Goal: Transaction & Acquisition: Purchase product/service

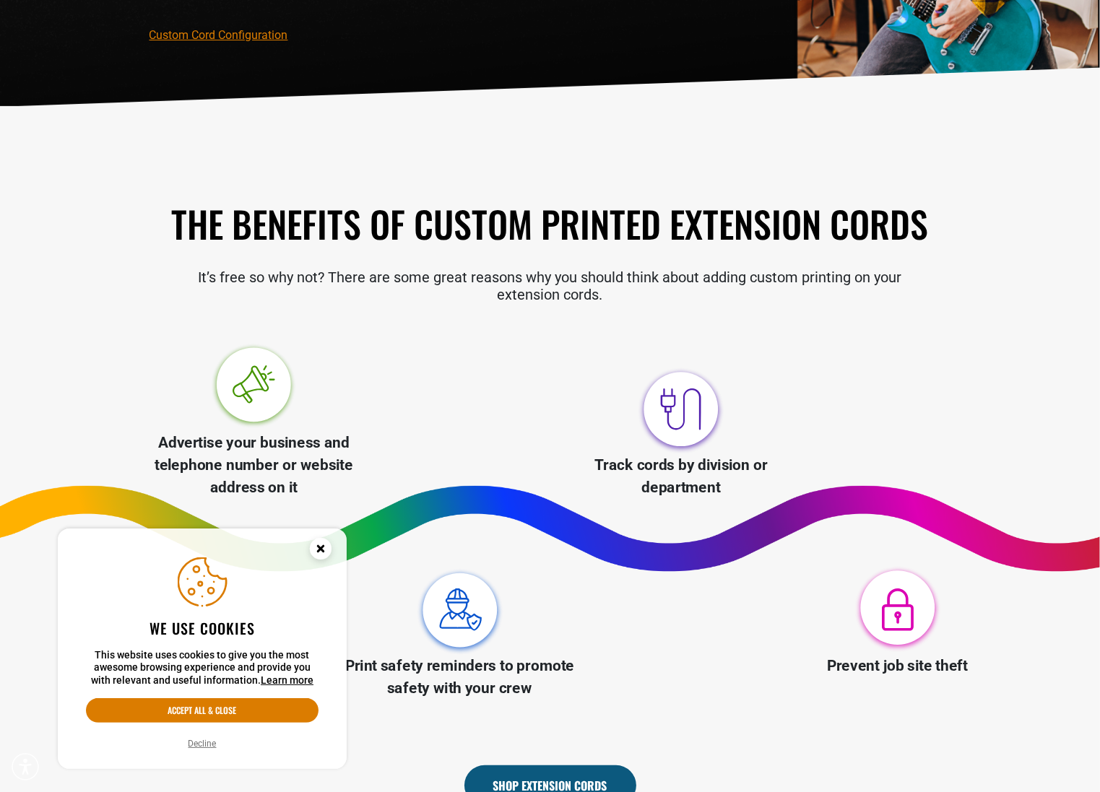
scroll to position [289, 0]
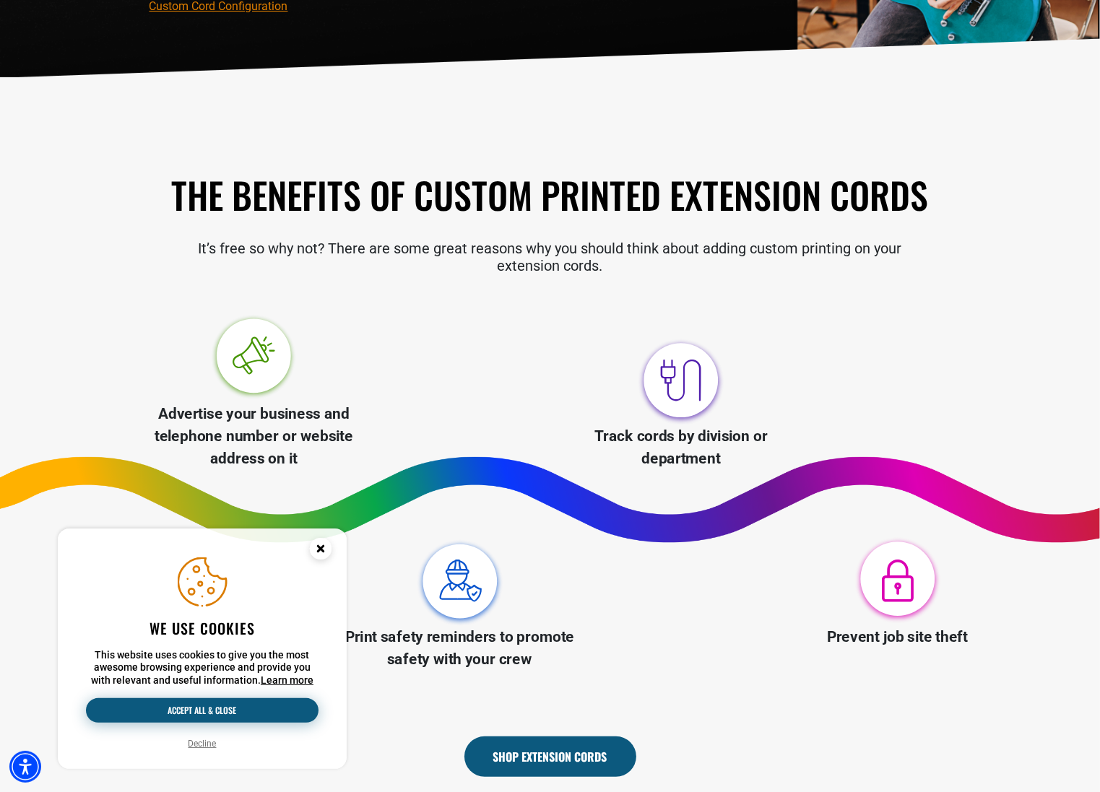
click at [228, 711] on button "Accept all & close" at bounding box center [202, 710] width 233 height 25
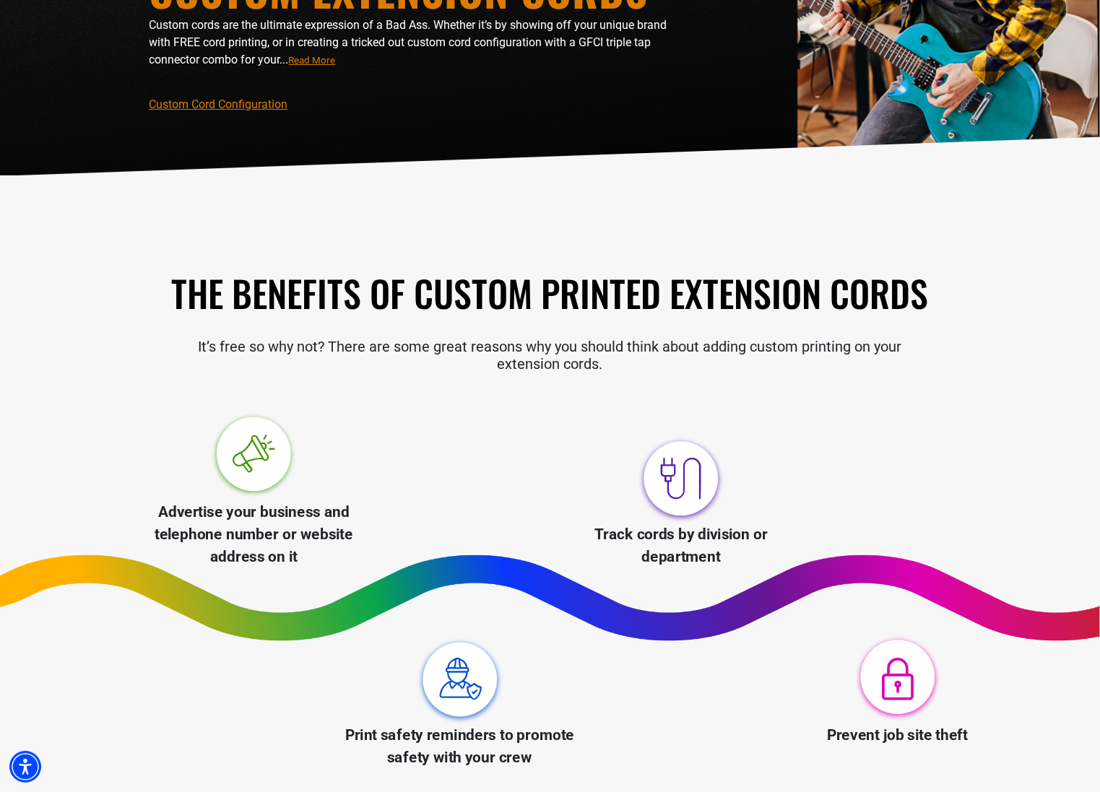
scroll to position [0, 0]
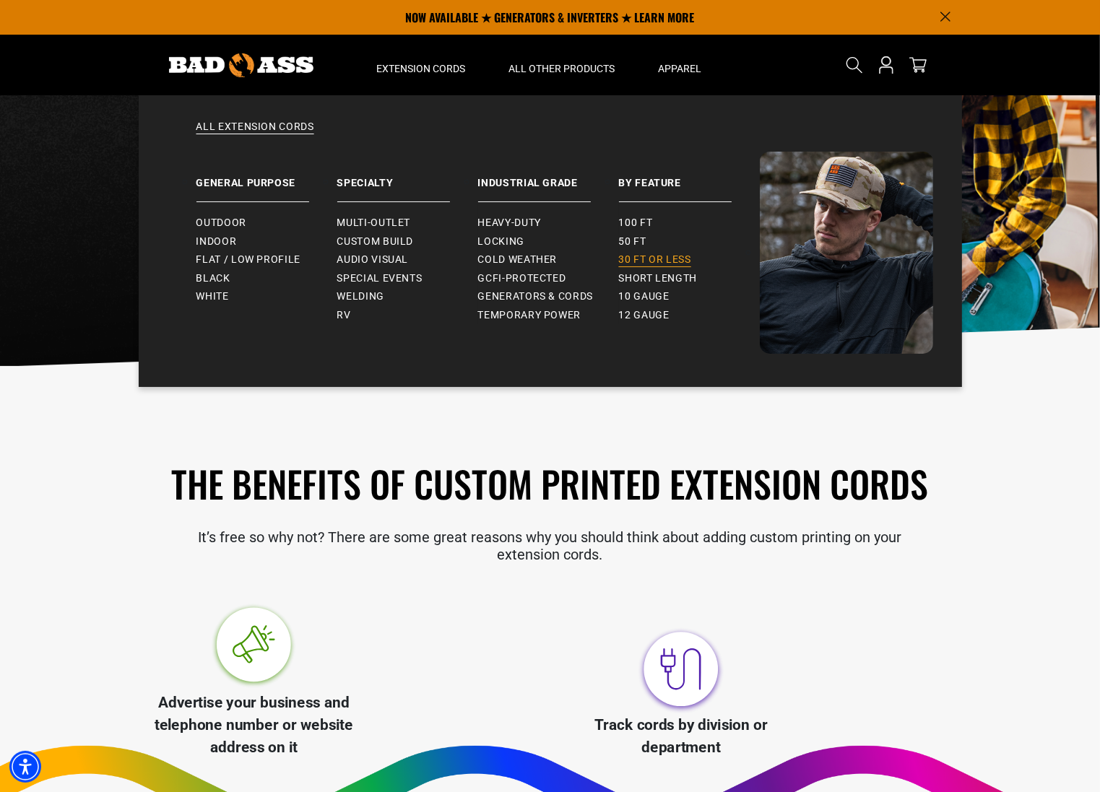
click at [670, 261] on span "30 ft or less" at bounding box center [655, 259] width 72 height 13
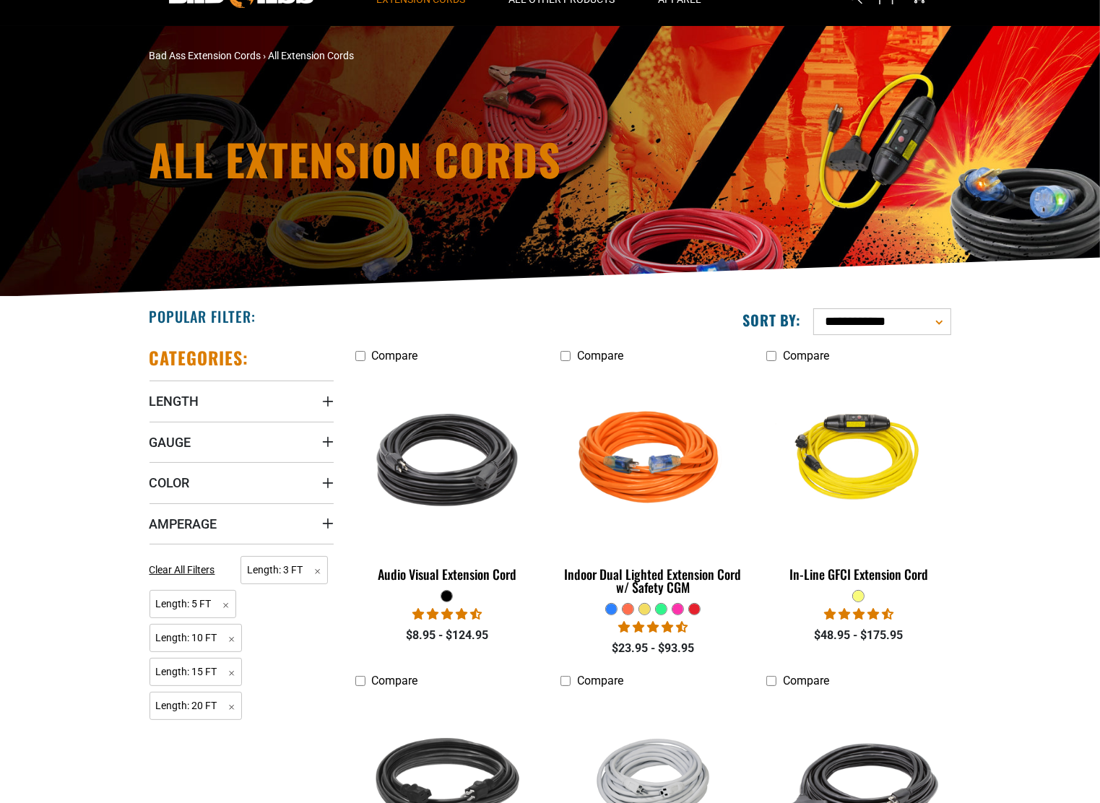
scroll to position [72, 0]
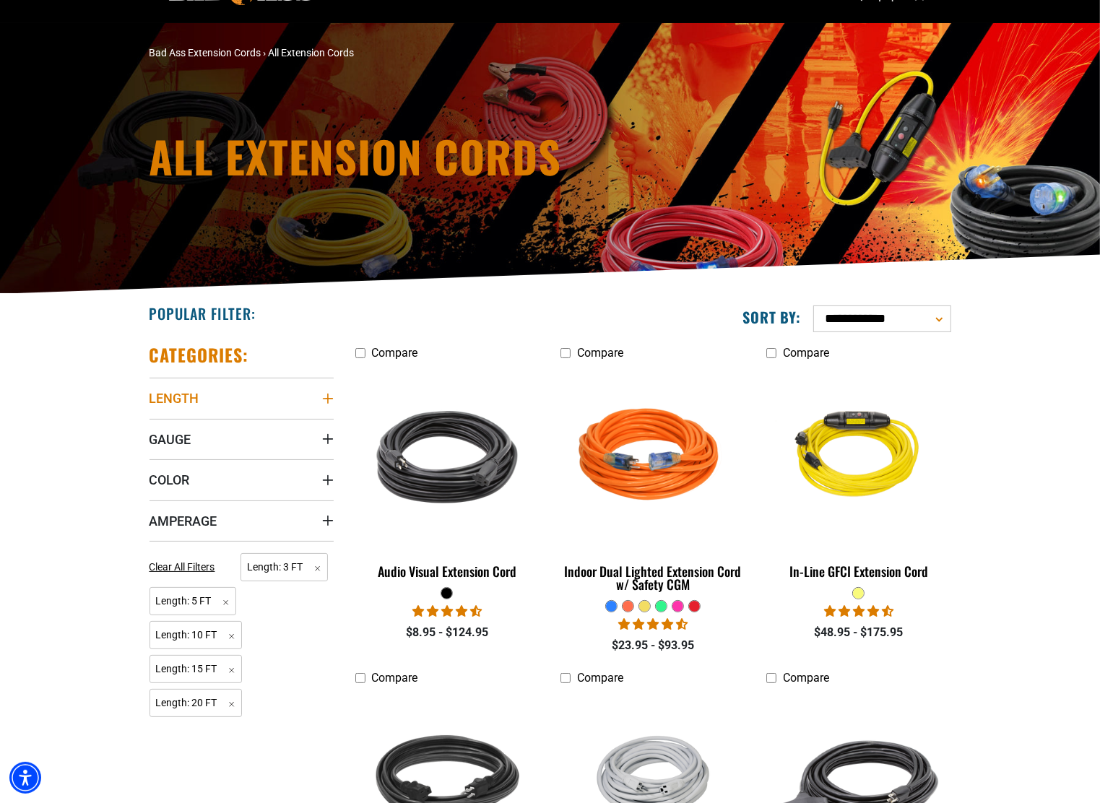
click at [329, 396] on icon "Length" at bounding box center [328, 399] width 12 height 12
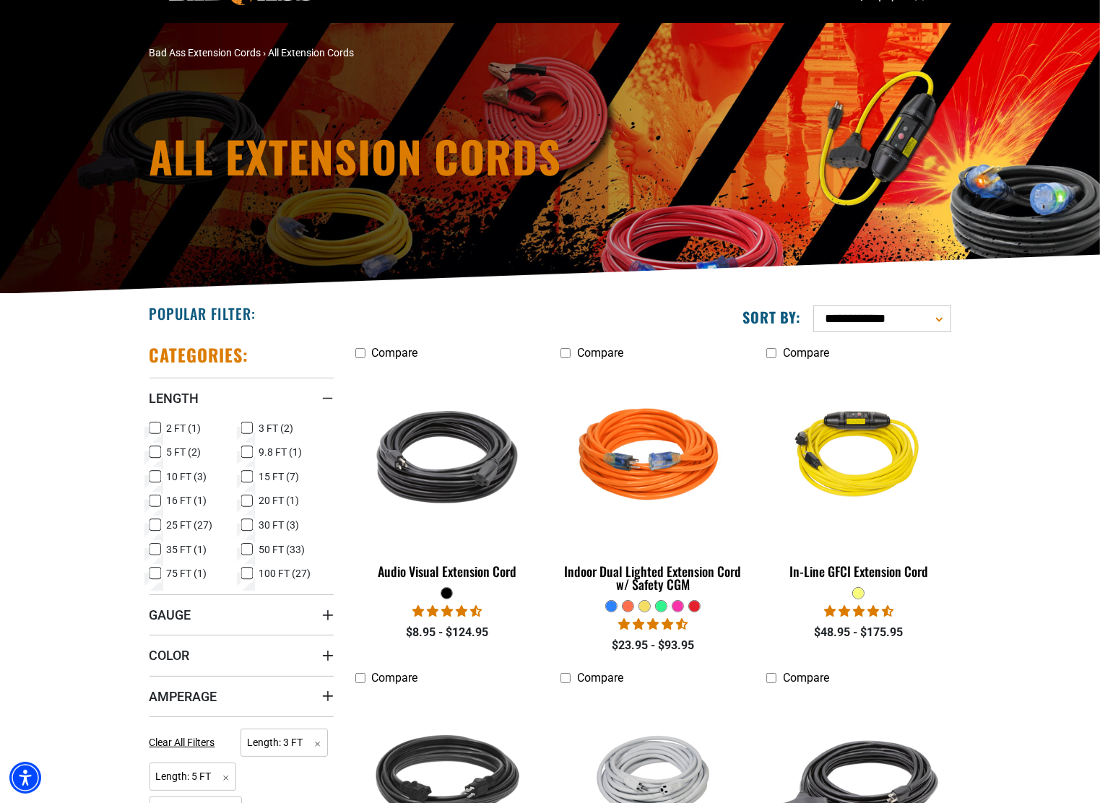
click at [248, 473] on icon at bounding box center [247, 477] width 9 height 8
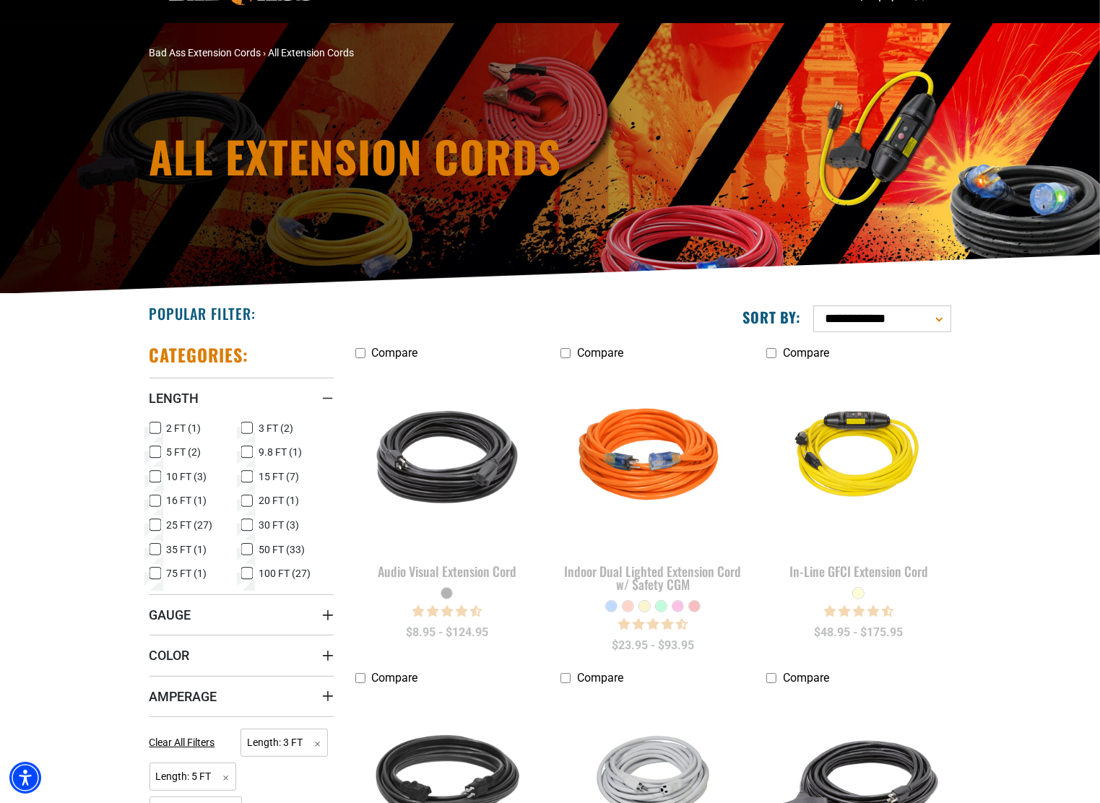
click at [156, 471] on rect at bounding box center [155, 477] width 12 height 12
click at [157, 524] on icon at bounding box center [155, 525] width 12 height 19
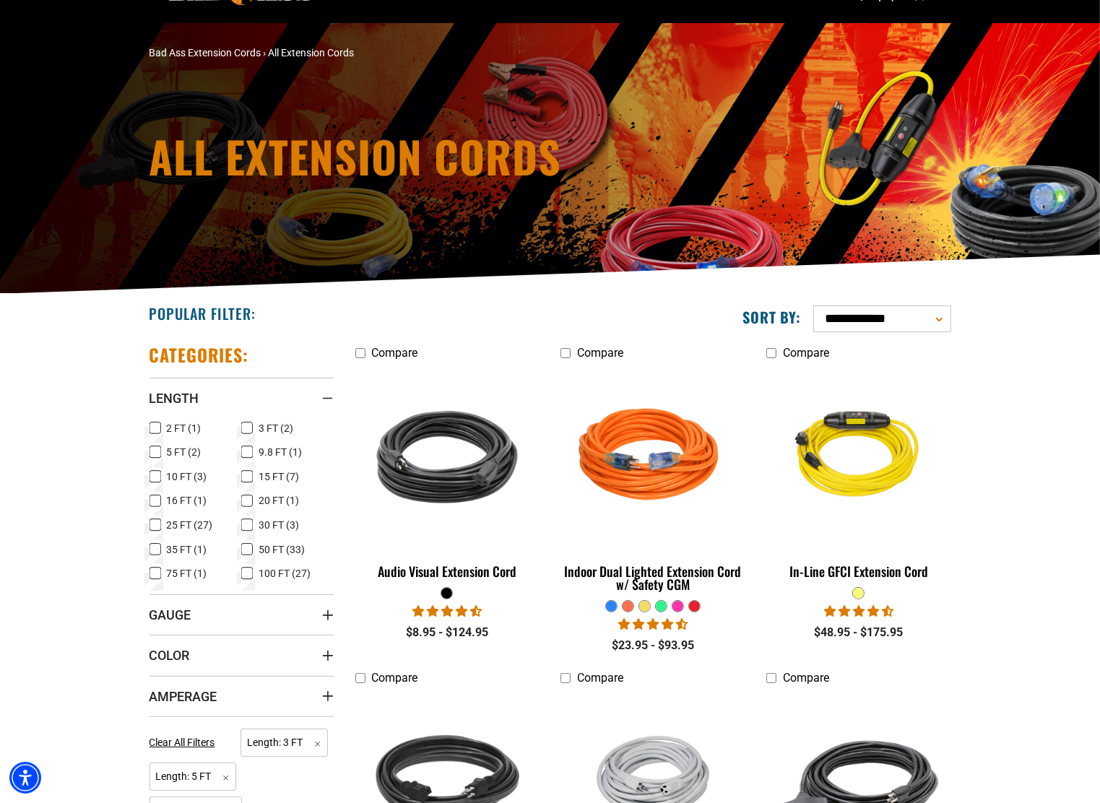
click at [154, 454] on icon at bounding box center [155, 453] width 6 height 4
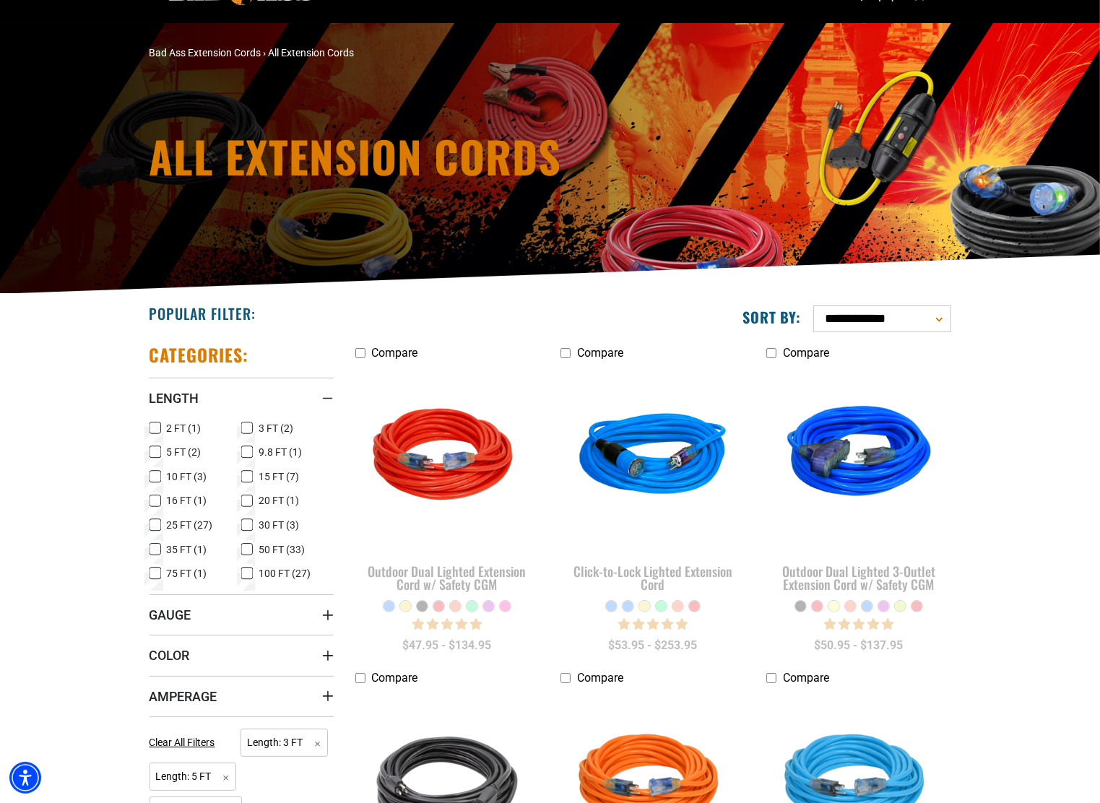
click at [243, 423] on rect at bounding box center [247, 428] width 12 height 12
click at [244, 498] on icon at bounding box center [247, 502] width 9 height 8
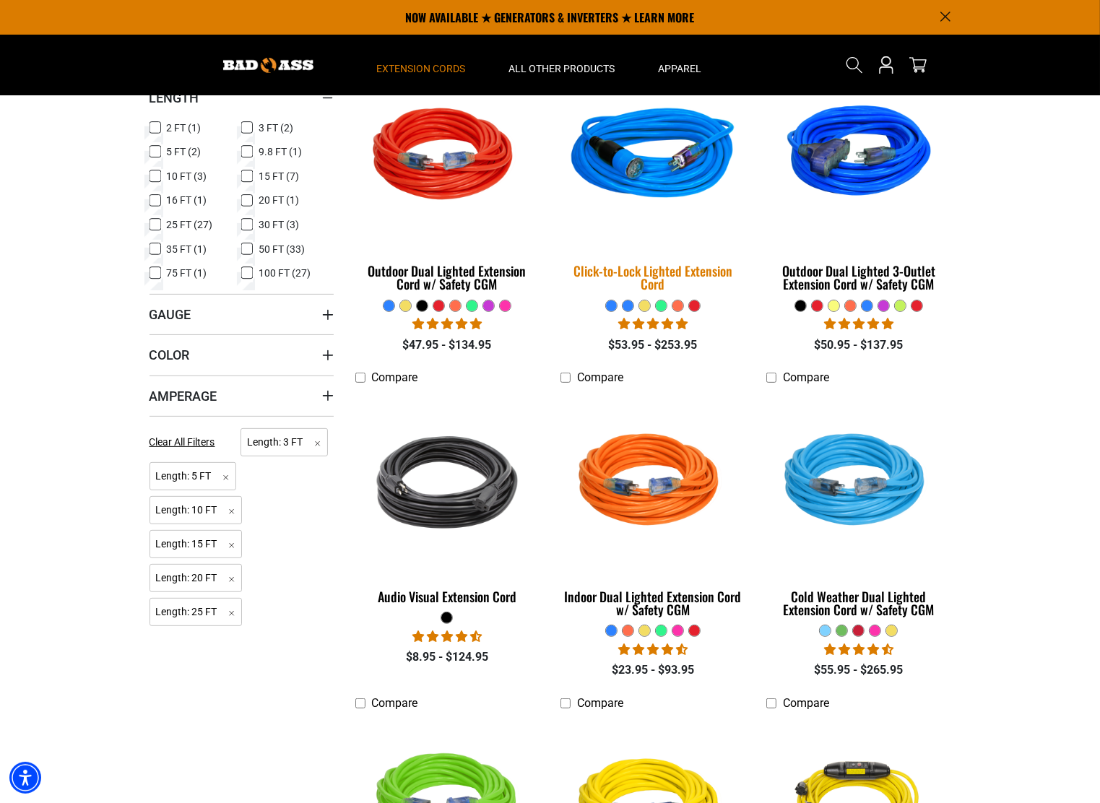
scroll to position [217, 0]
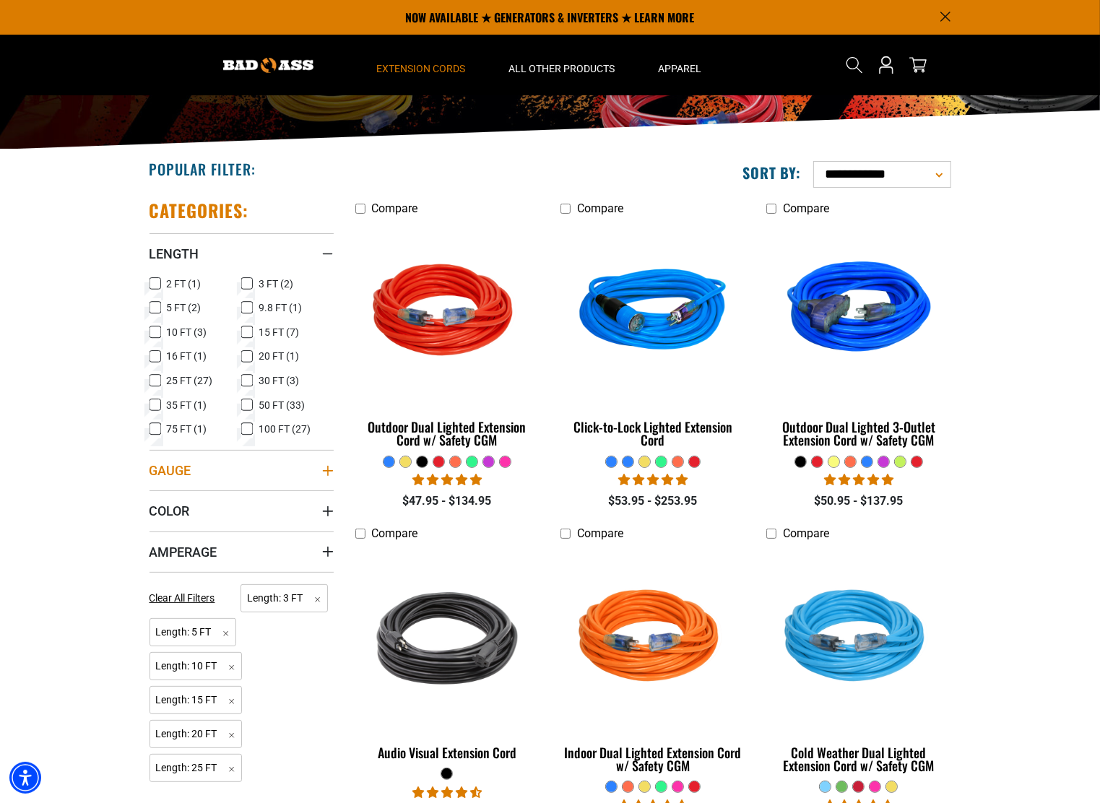
click at [329, 472] on icon "Gauge" at bounding box center [328, 471] width 12 height 12
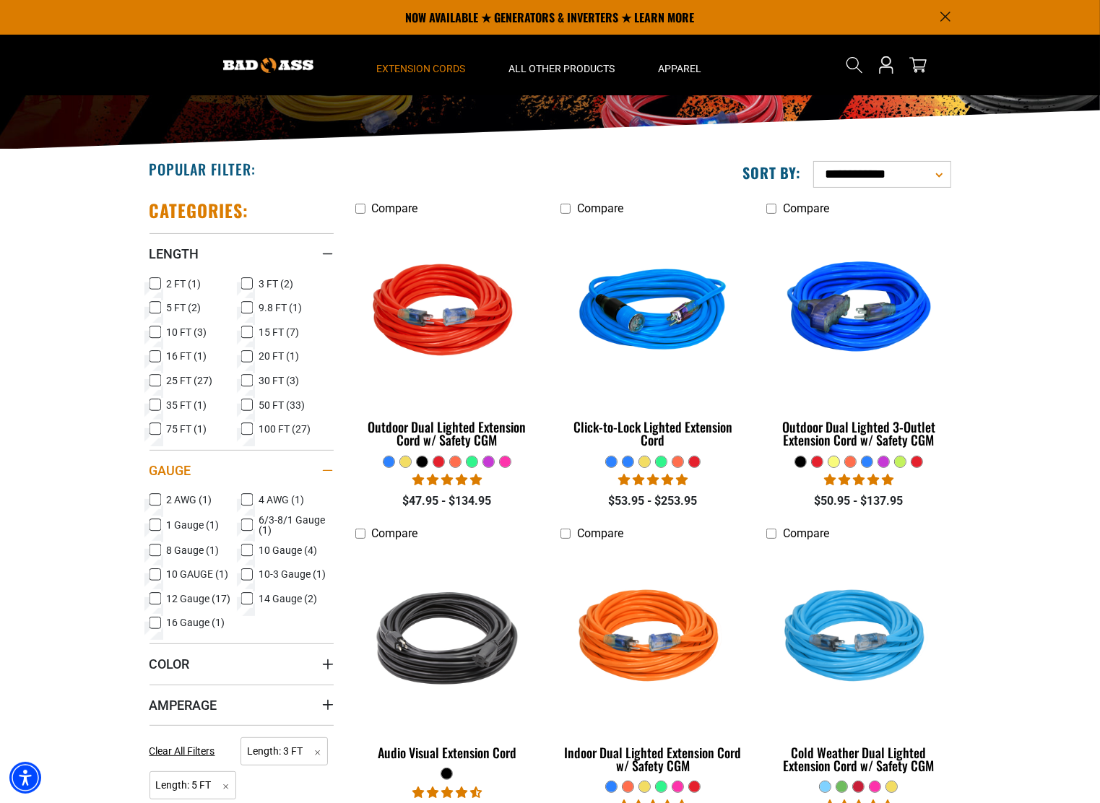
click at [329, 472] on div "Gauge" at bounding box center [328, 471] width 12 height 12
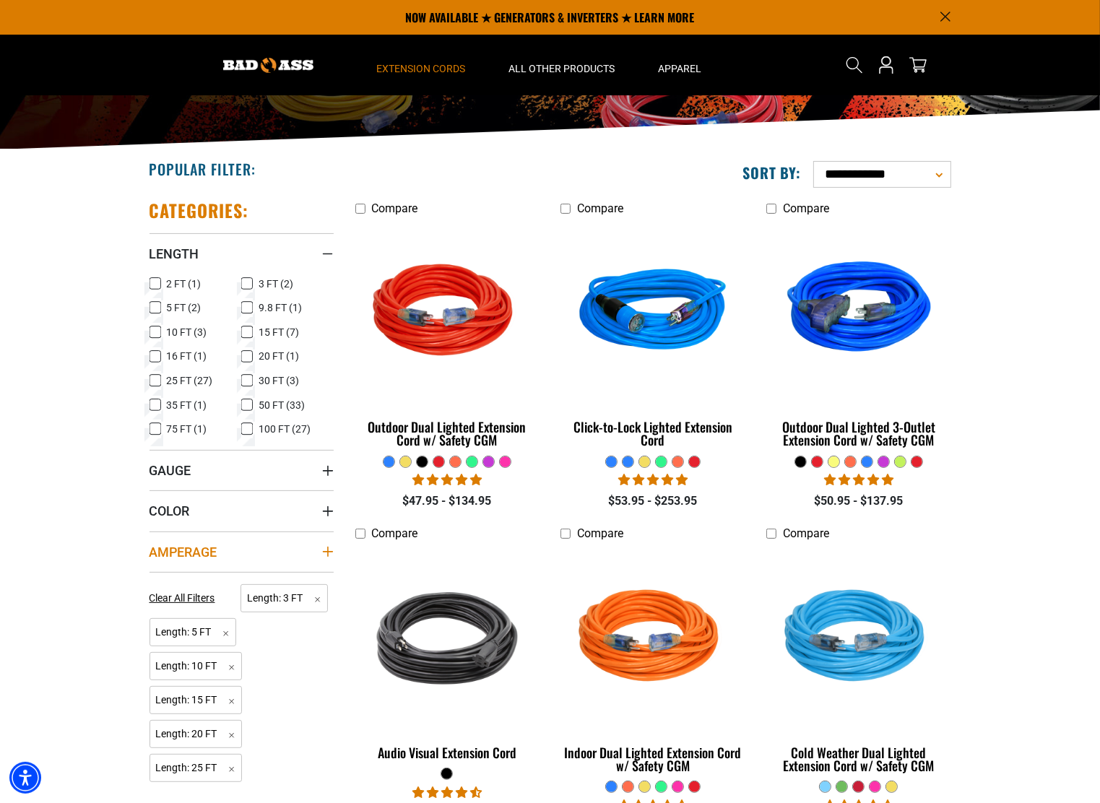
click at [326, 552] on icon "Amperage" at bounding box center [328, 552] width 12 height 12
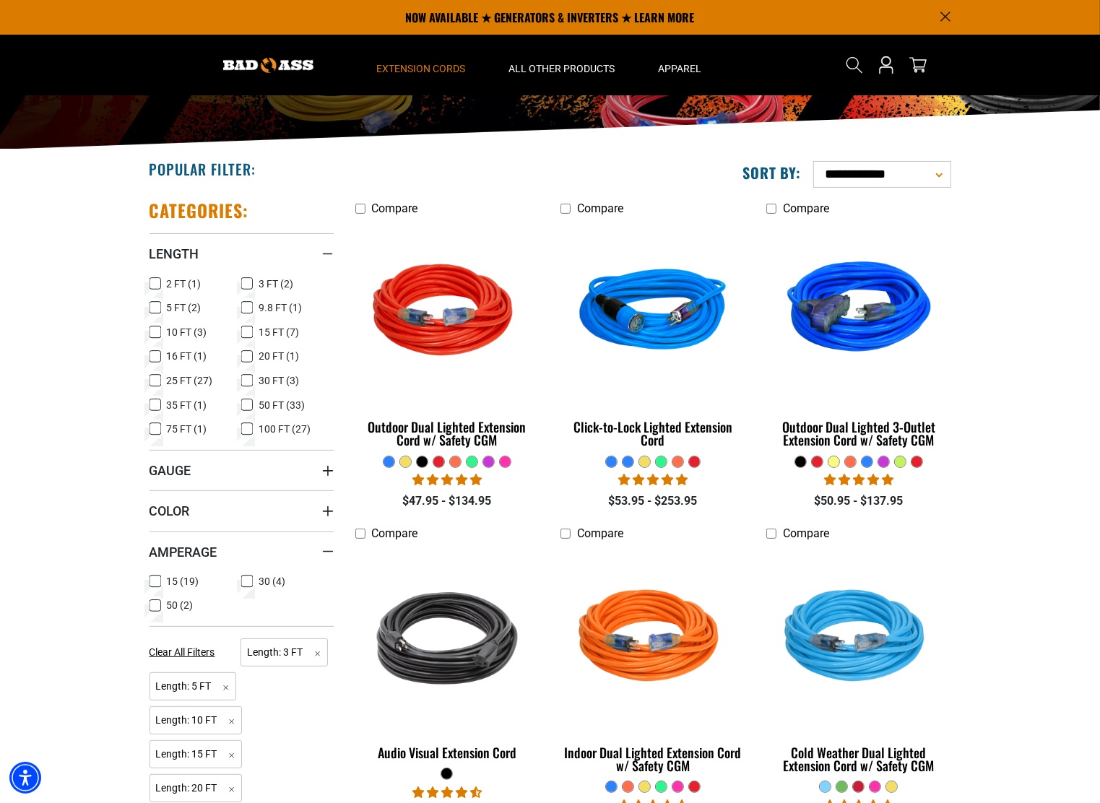
click at [155, 581] on icon at bounding box center [155, 581] width 12 height 19
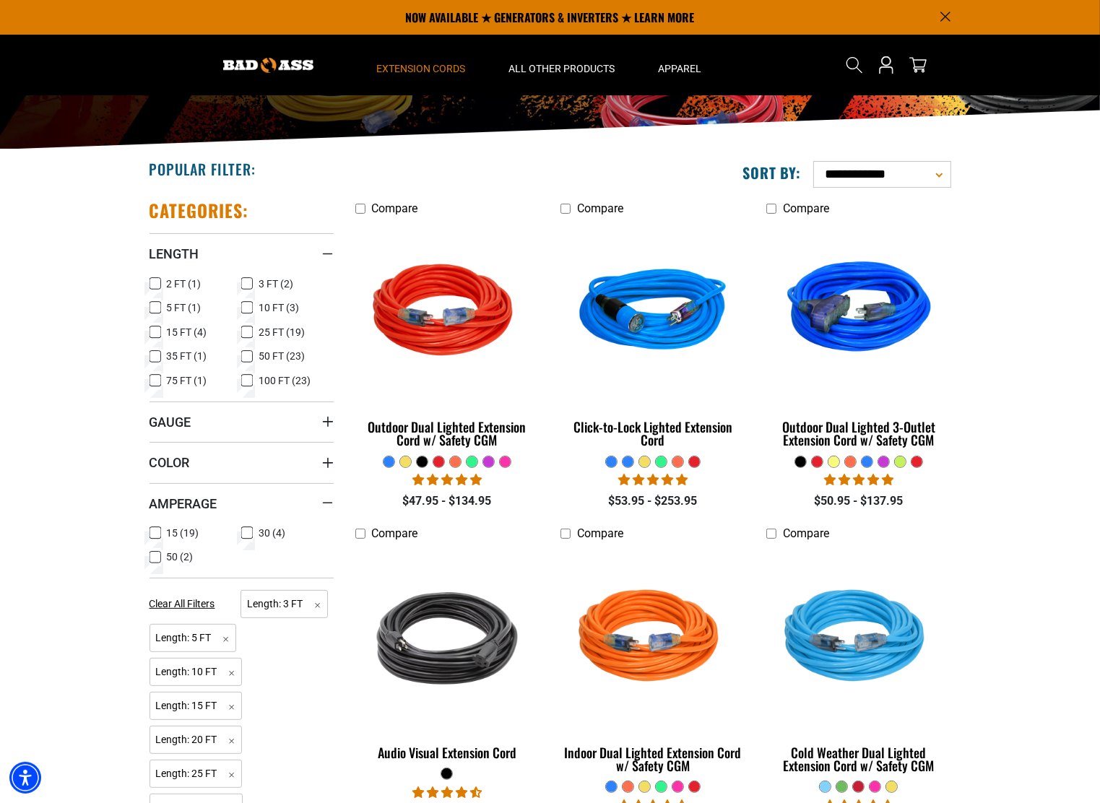
click at [251, 306] on icon at bounding box center [247, 308] width 9 height 8
click at [246, 286] on icon at bounding box center [247, 284] width 9 height 8
click at [160, 305] on rect at bounding box center [155, 308] width 12 height 12
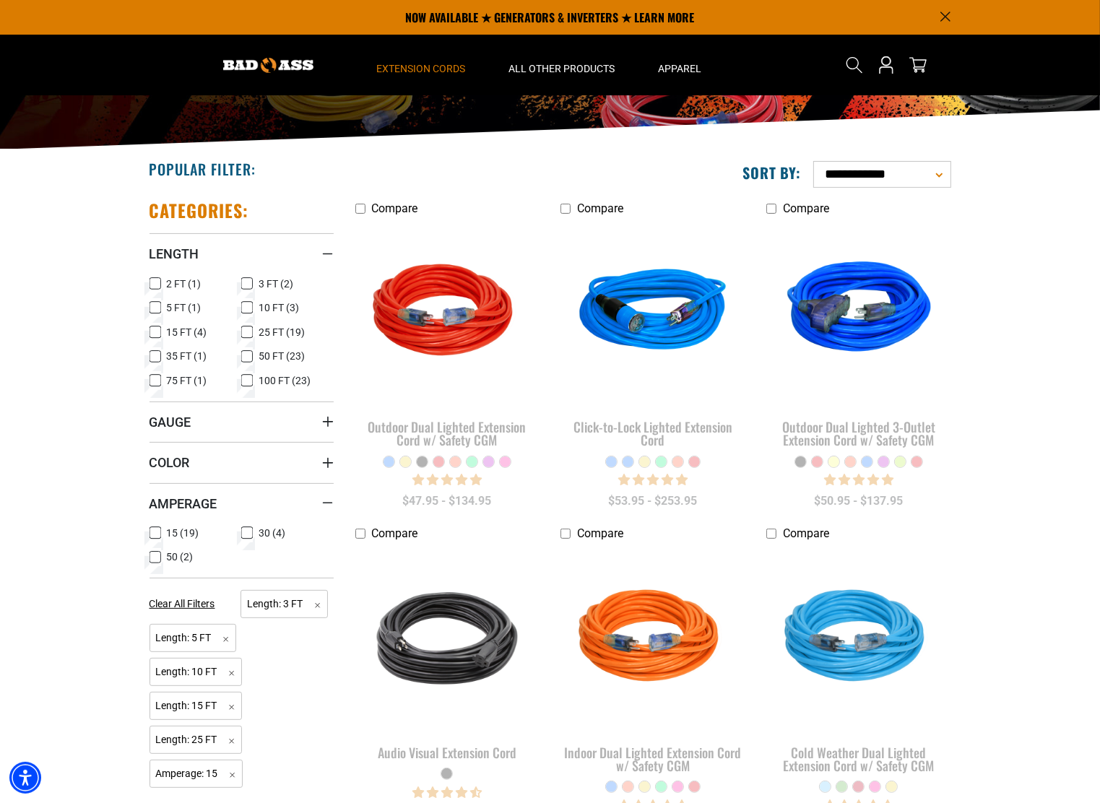
click at [159, 328] on rect at bounding box center [155, 332] width 12 height 12
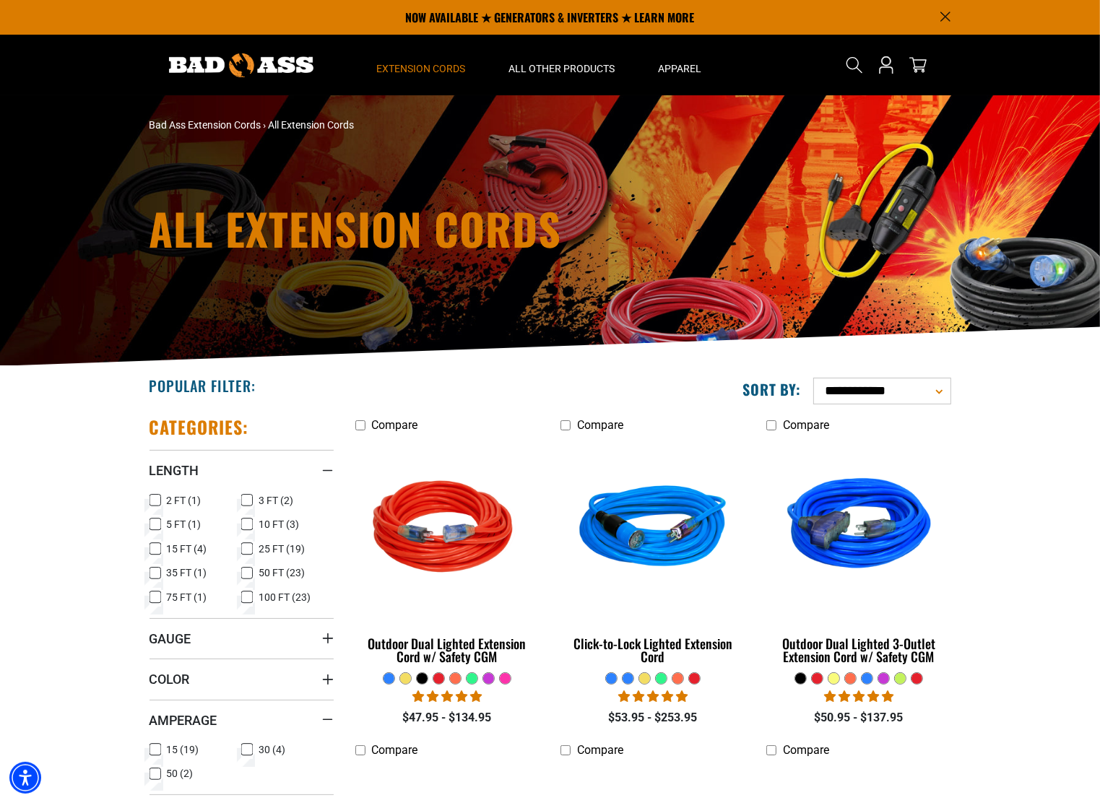
scroll to position [217, 0]
